Goal: Find specific page/section: Find specific page/section

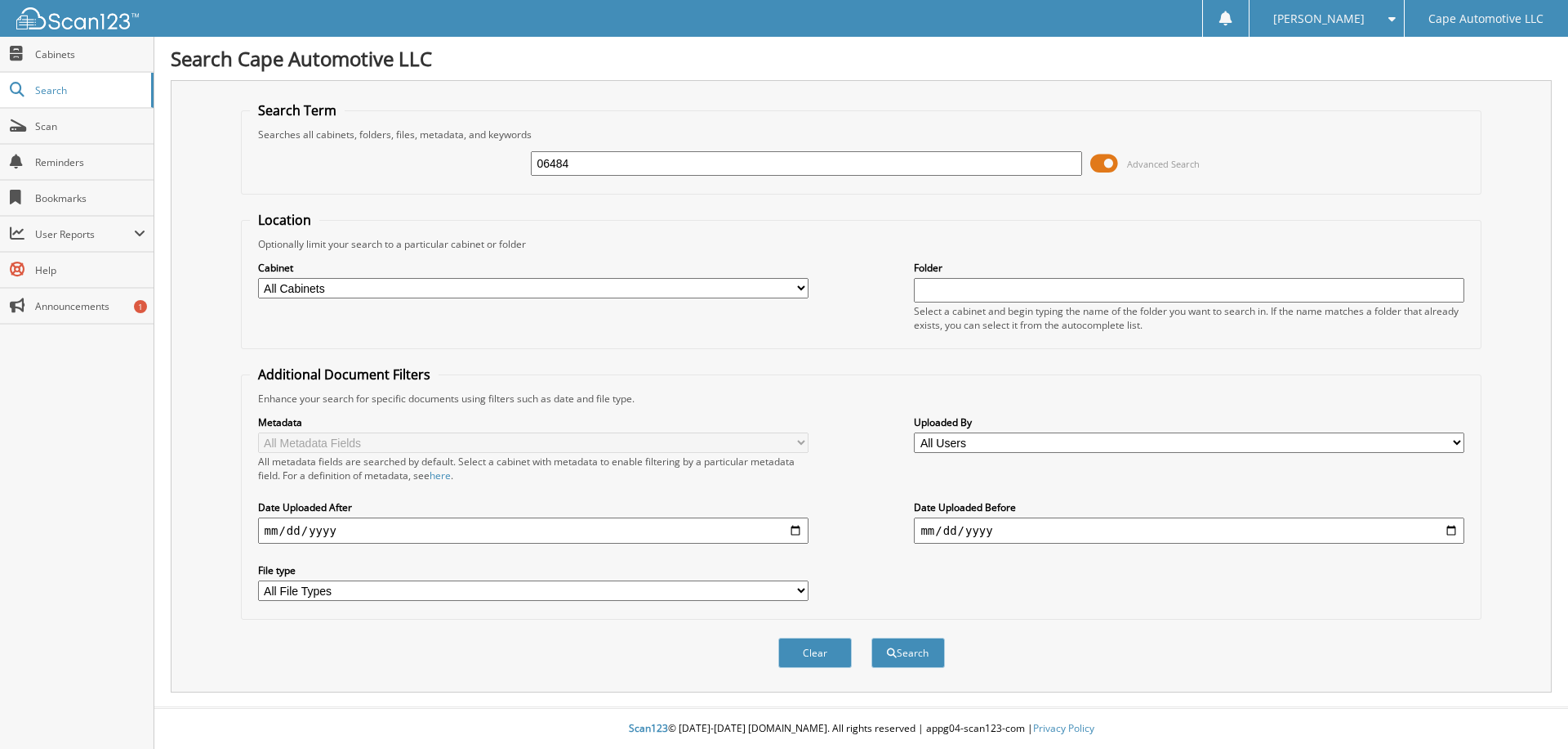
type input "06484"
click at [872, 638] on button "Search" at bounding box center [909, 652] width 74 height 30
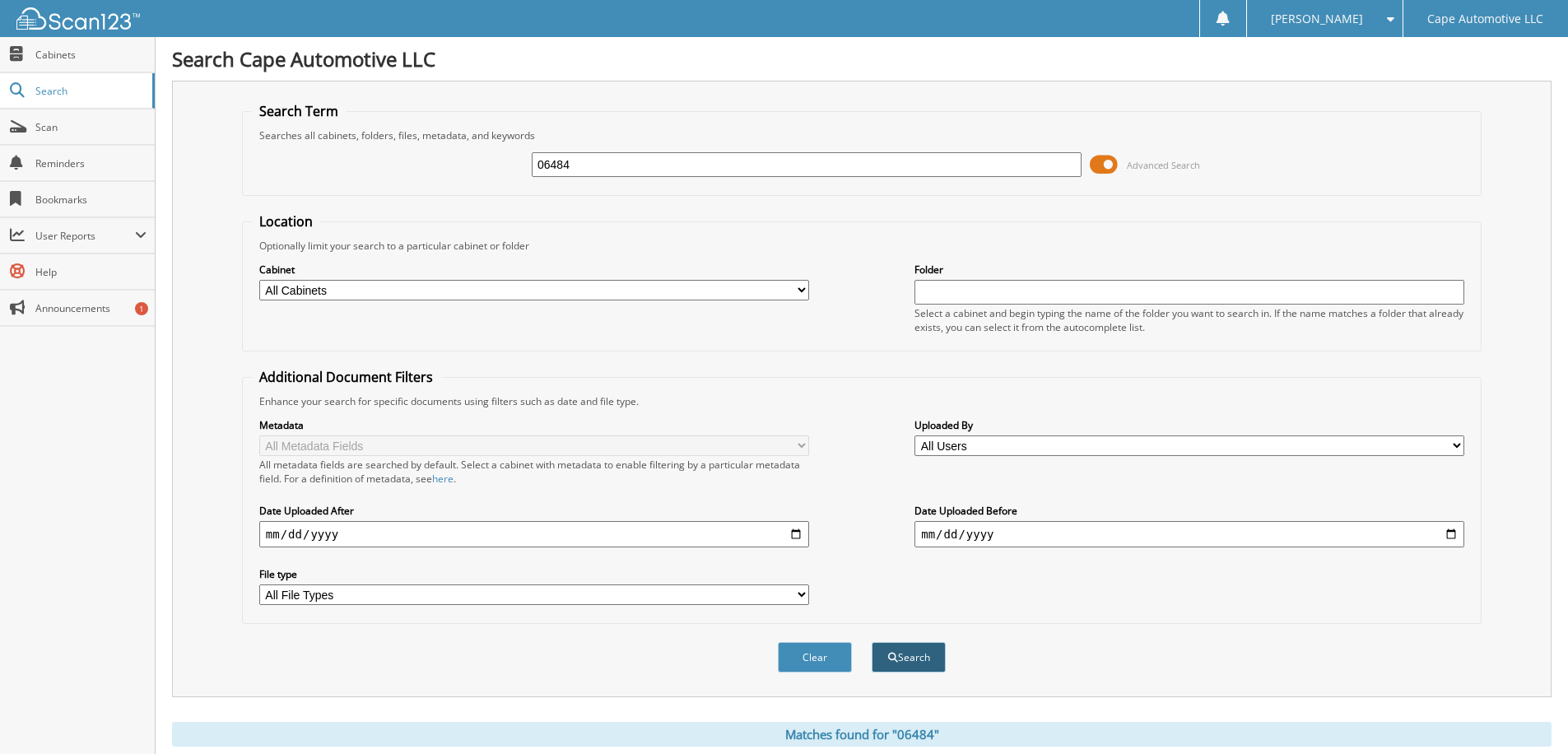
click at [902, 658] on button "Search" at bounding box center [909, 657] width 74 height 31
click at [638, 289] on select "All Cabinets SERVICE RO Needs Filing" at bounding box center [533, 290] width 550 height 20
select select "13696"
click at [259, 280] on select "All Cabinets SERVICE RO Needs Filing" at bounding box center [533, 290] width 550 height 20
click at [899, 655] on button "Search" at bounding box center [909, 657] width 74 height 31
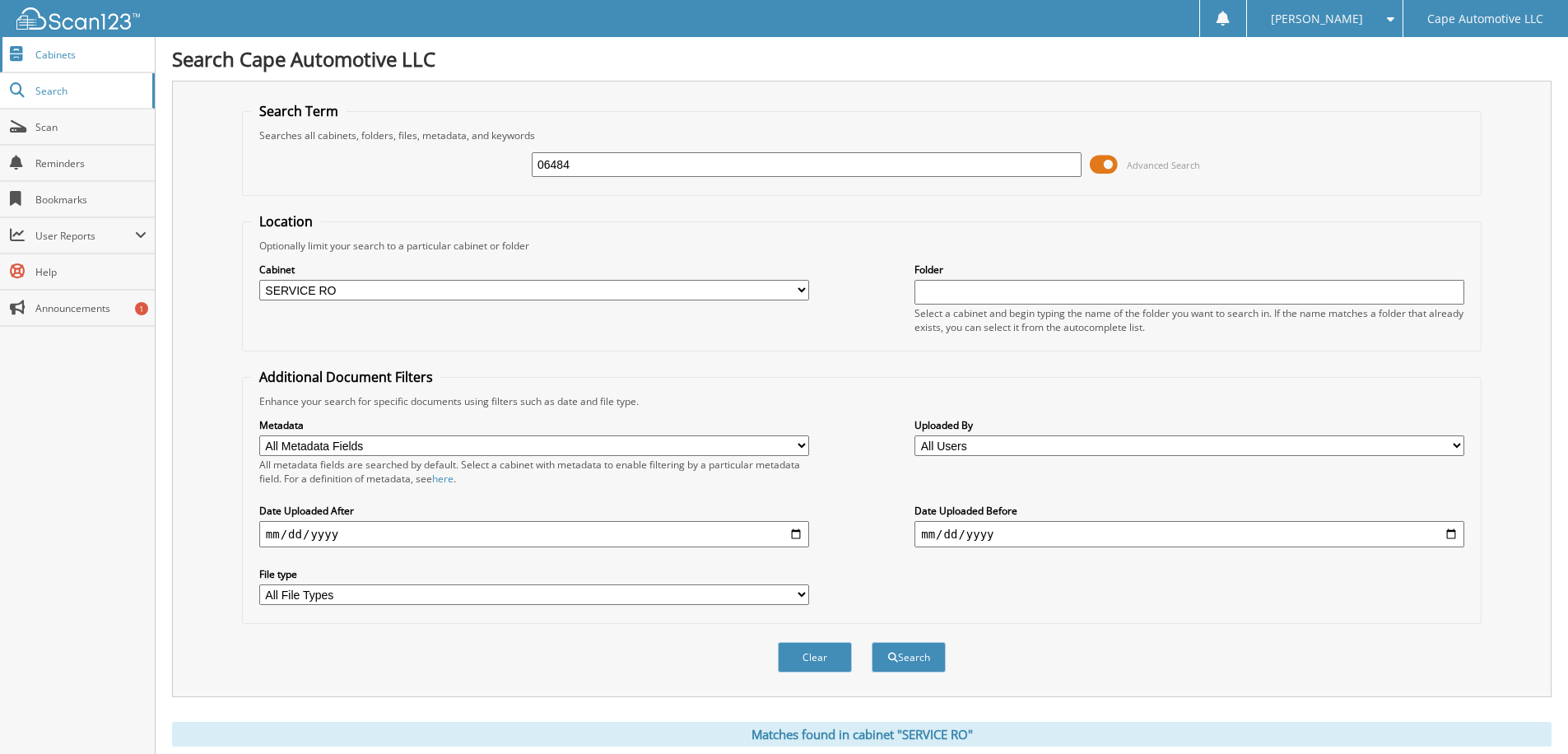
click at [58, 55] on span "Cabinets" at bounding box center [91, 54] width 111 height 14
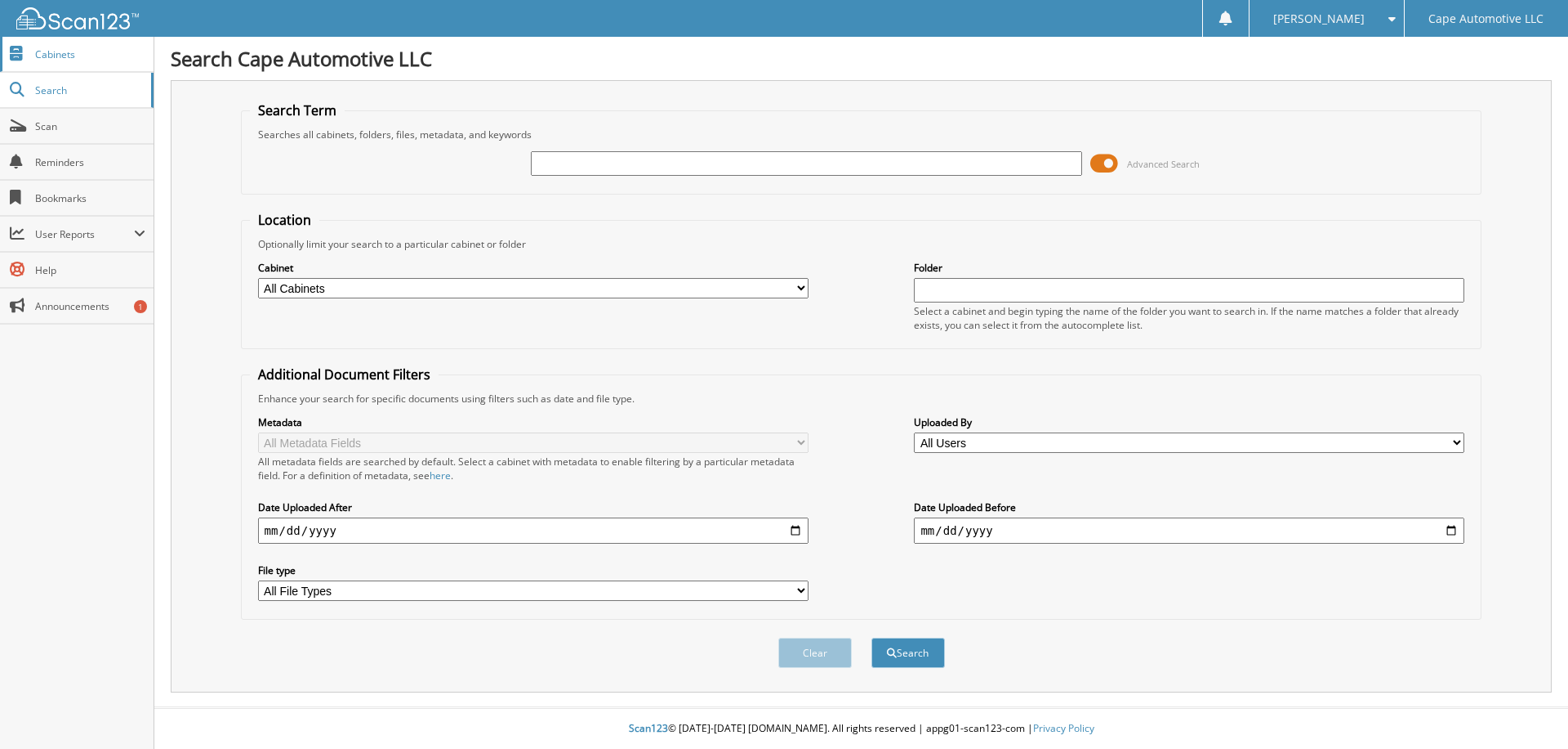
click at [56, 55] on span "Cabinets" at bounding box center [90, 53] width 110 height 14
